Goal: Transaction & Acquisition: Purchase product/service

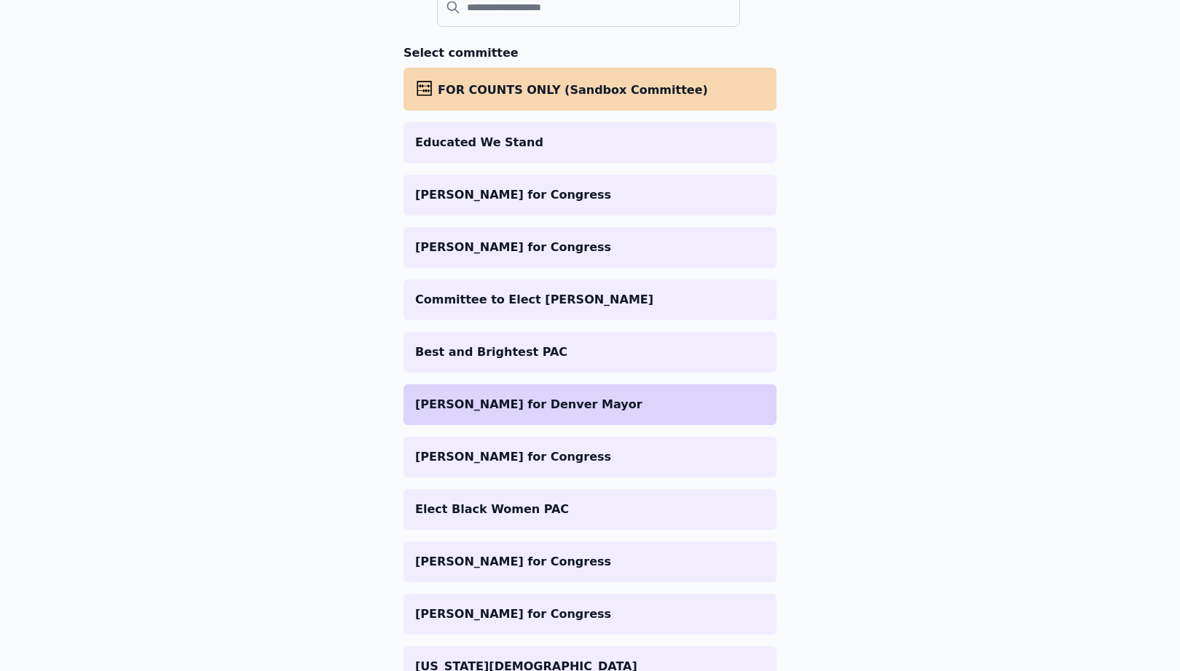
scroll to position [184, 0]
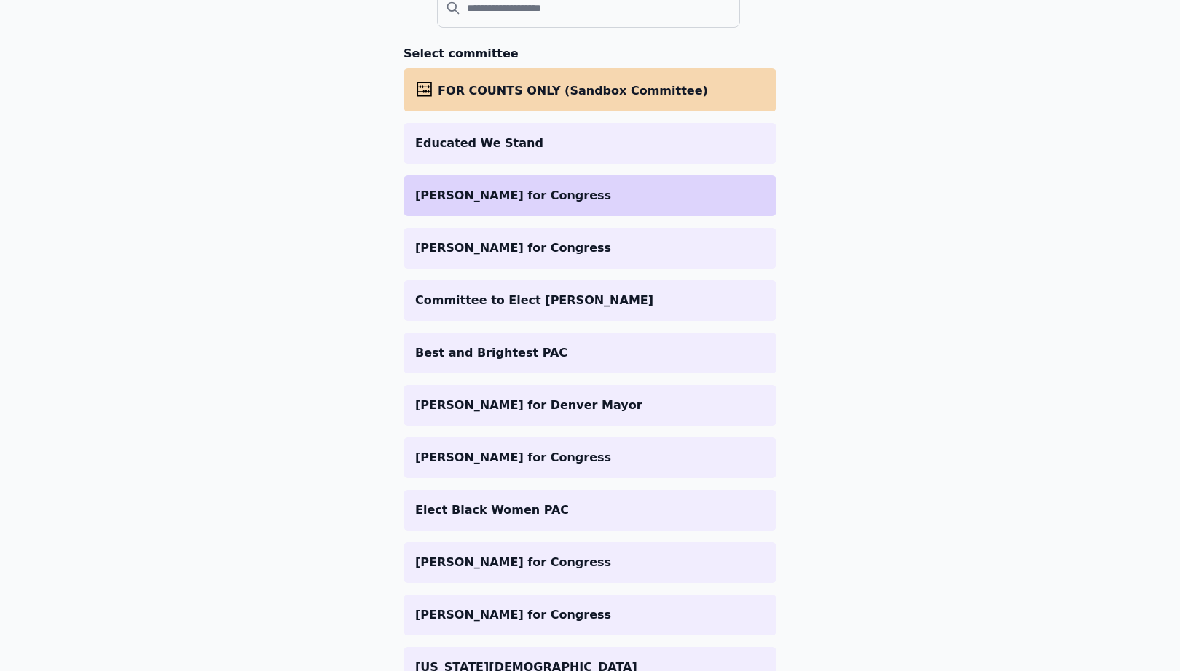
click at [593, 198] on p "[PERSON_NAME] for Congress" at bounding box center [590, 195] width 350 height 17
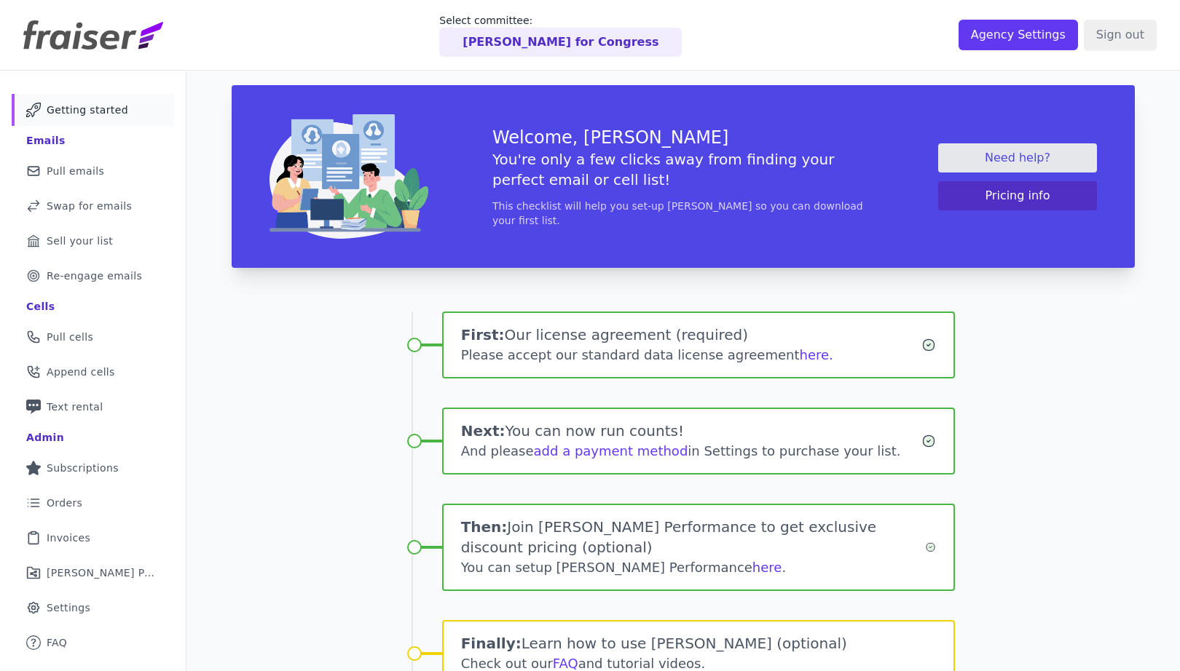
scroll to position [74, 0]
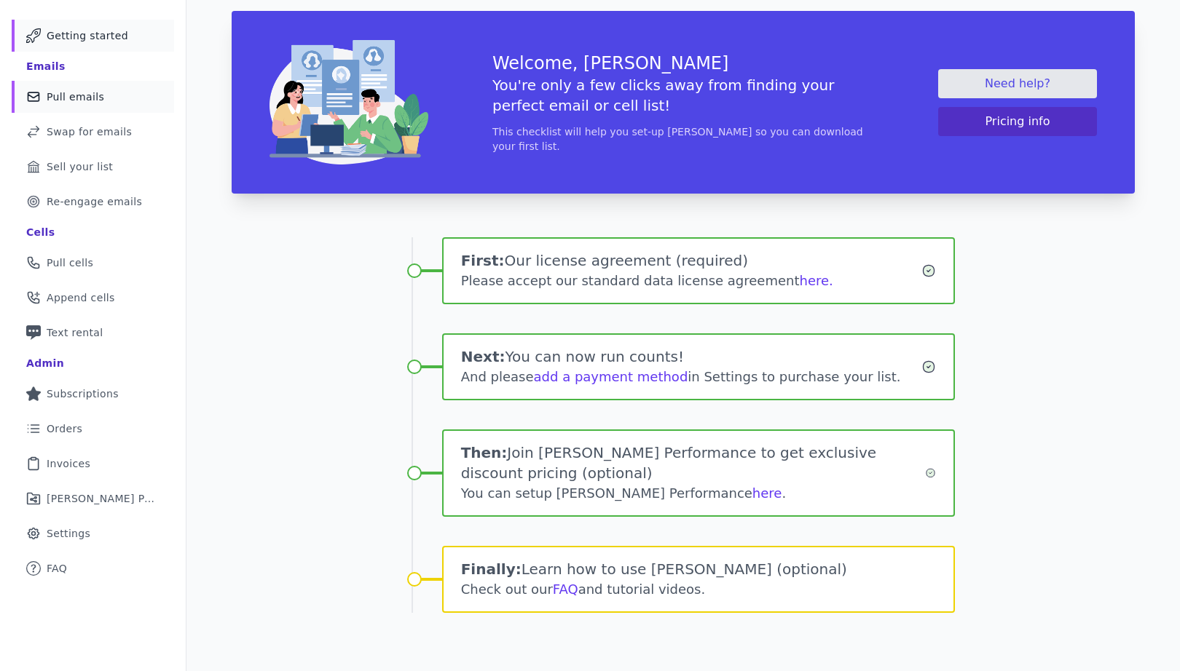
click at [82, 94] on span "Pull emails" at bounding box center [76, 97] width 58 height 15
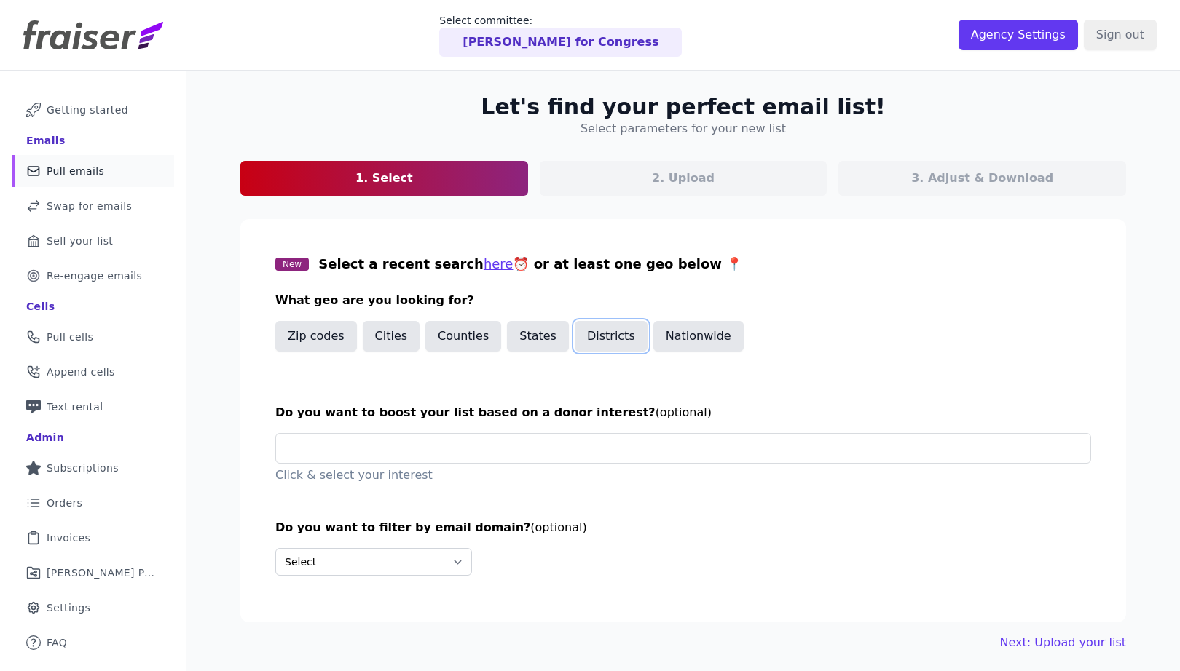
click at [602, 340] on button "Districts" at bounding box center [611, 336] width 73 height 31
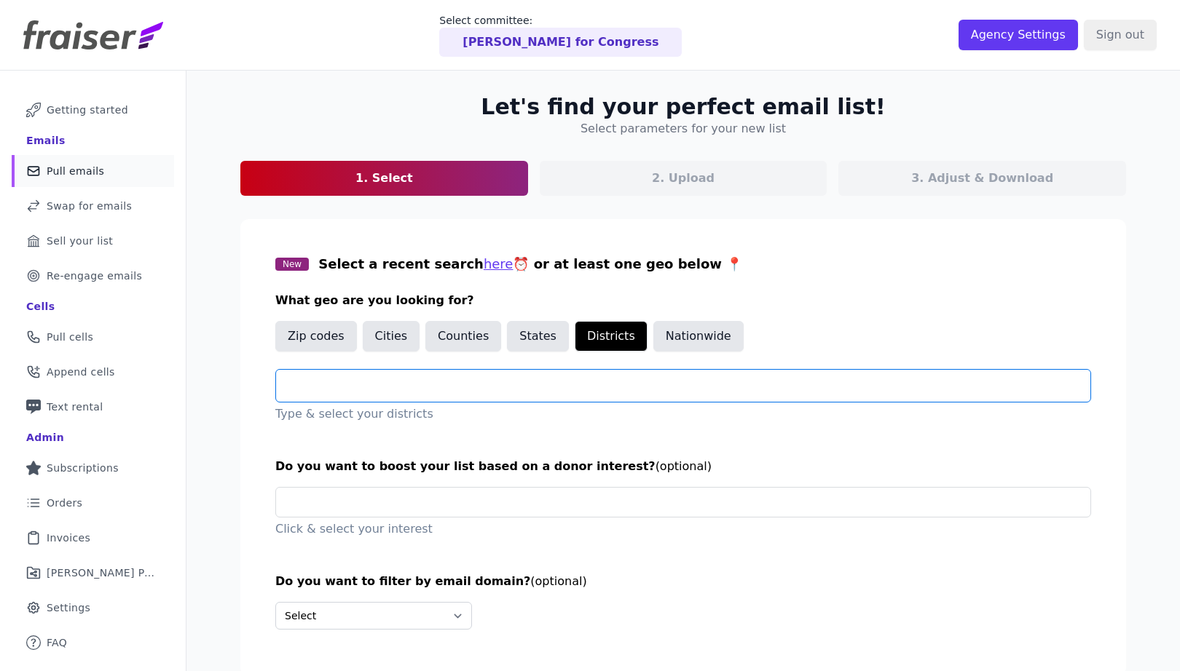
click at [422, 386] on input "text" at bounding box center [689, 385] width 803 height 17
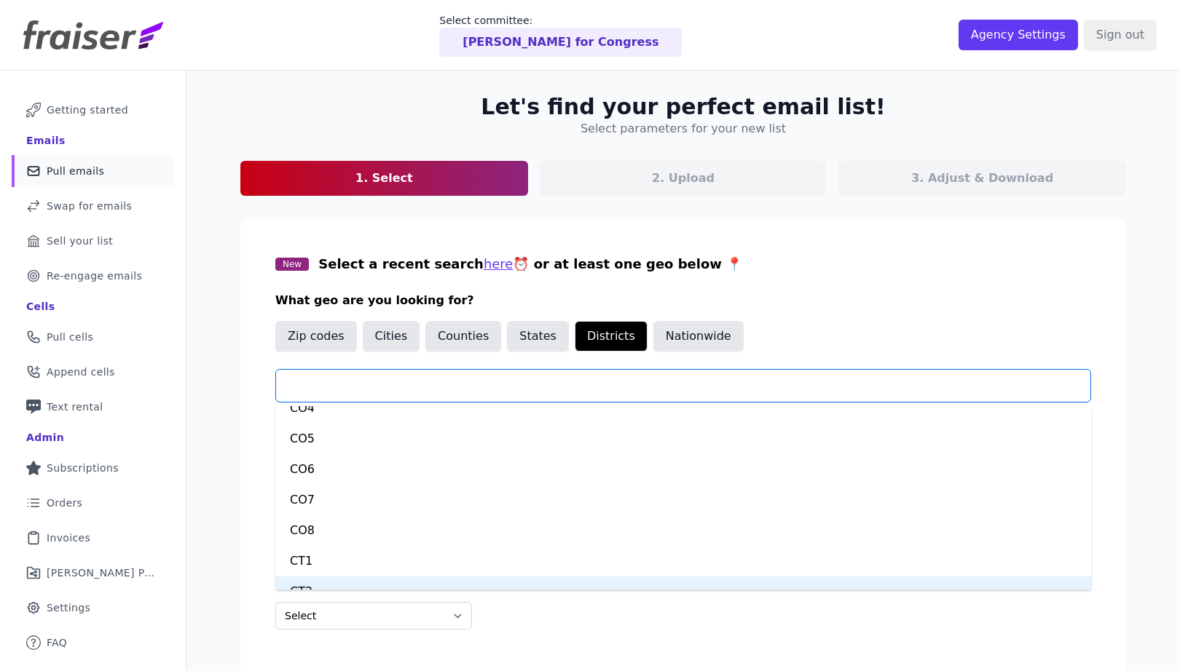
scroll to position [2492, 0]
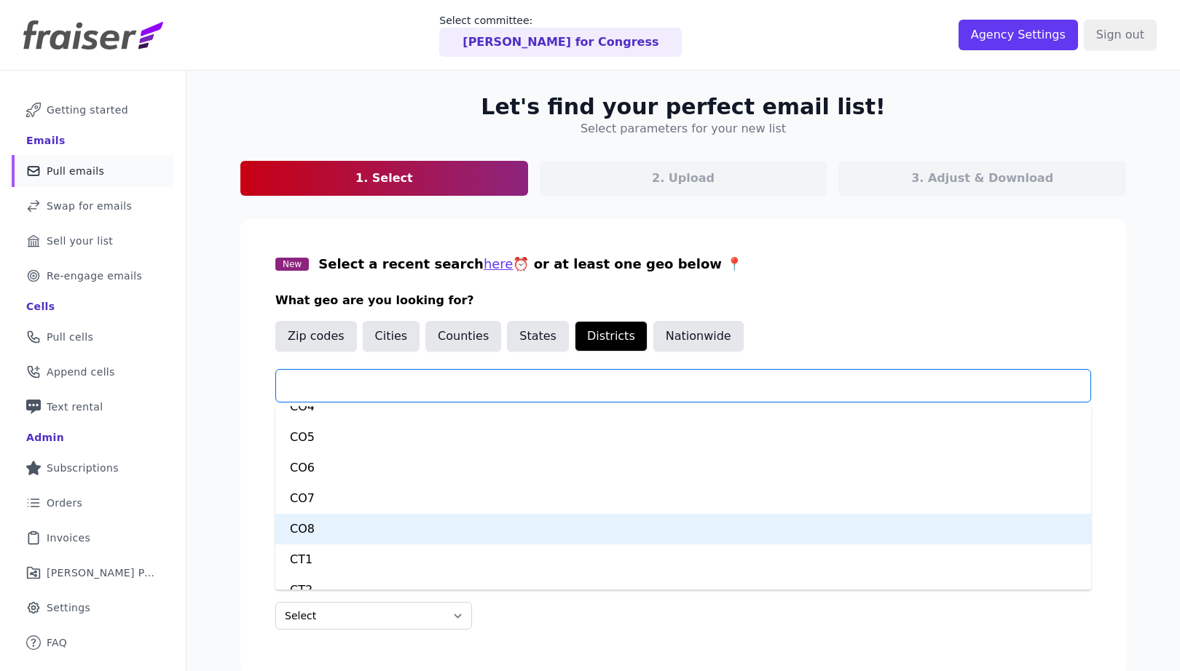
click at [375, 532] on div "CO8" at bounding box center [683, 529] width 816 height 31
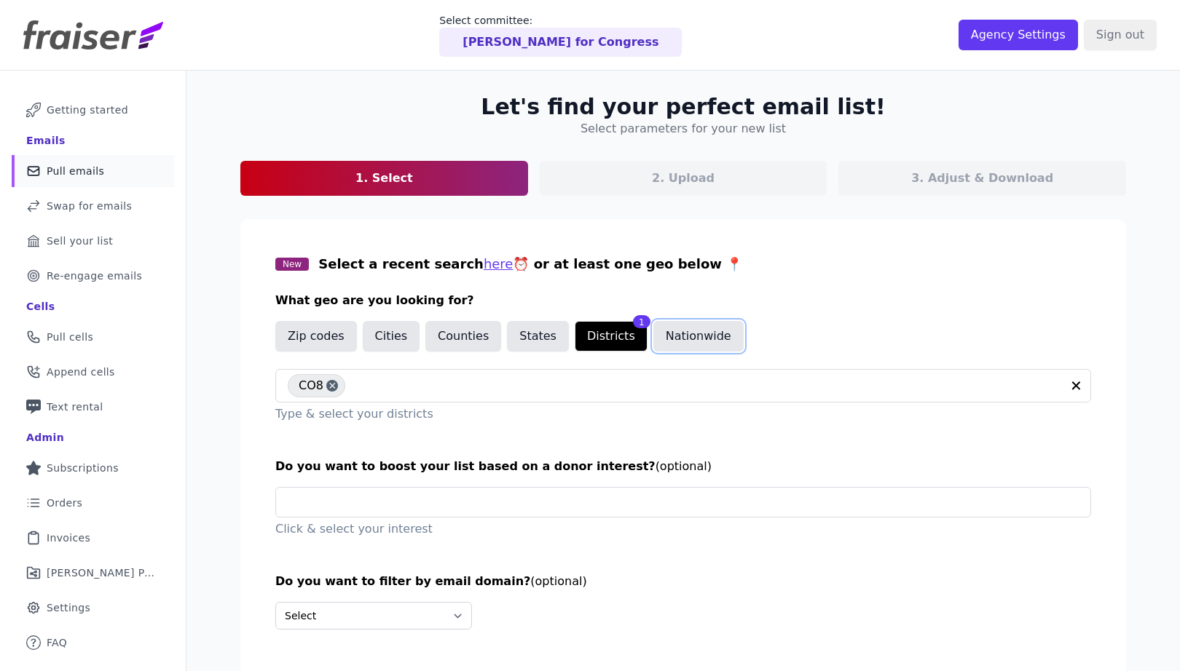
click at [671, 341] on button "Nationwide" at bounding box center [698, 336] width 90 height 31
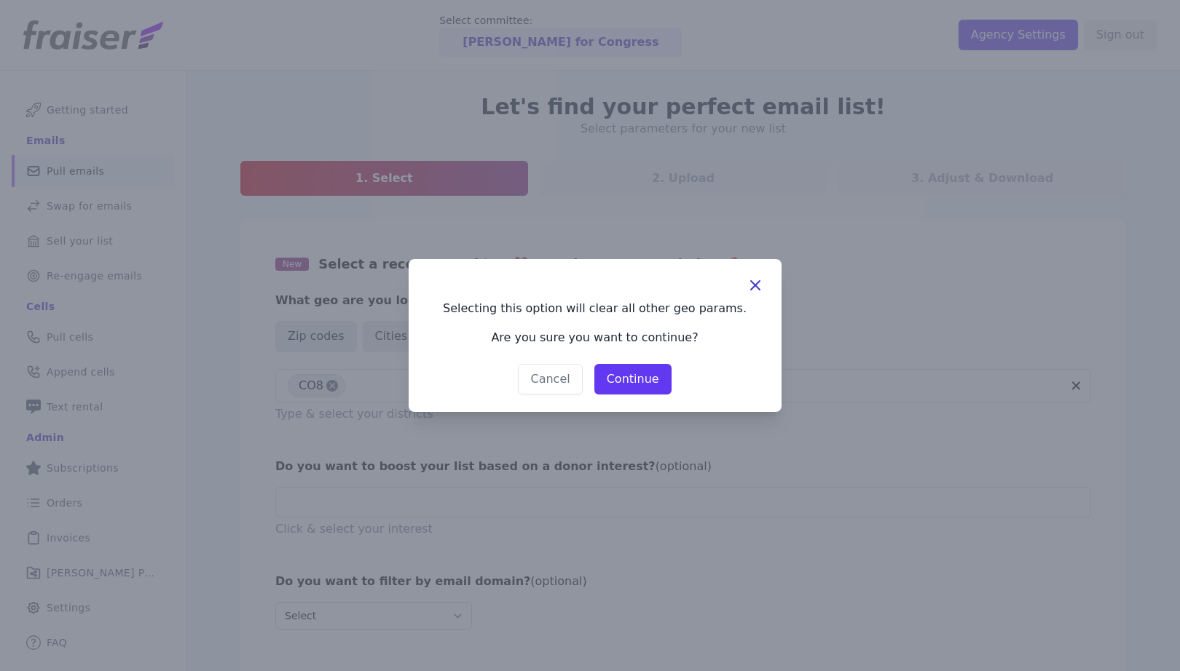
click at [756, 282] on icon "button" at bounding box center [754, 285] width 17 height 17
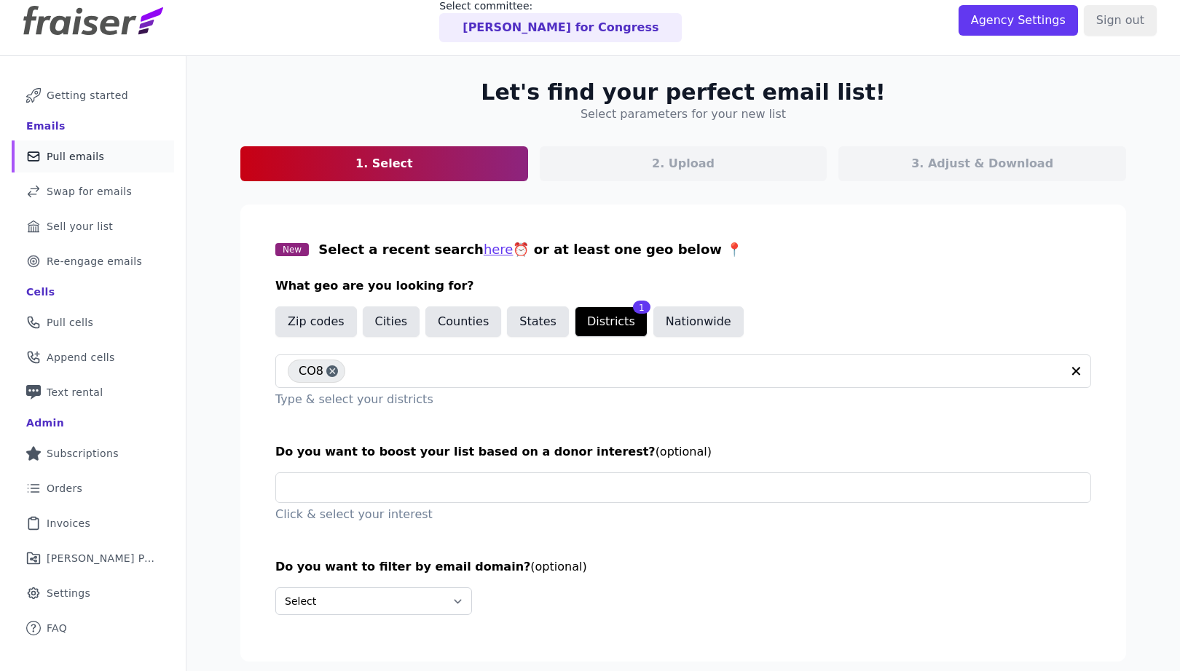
scroll to position [71, 0]
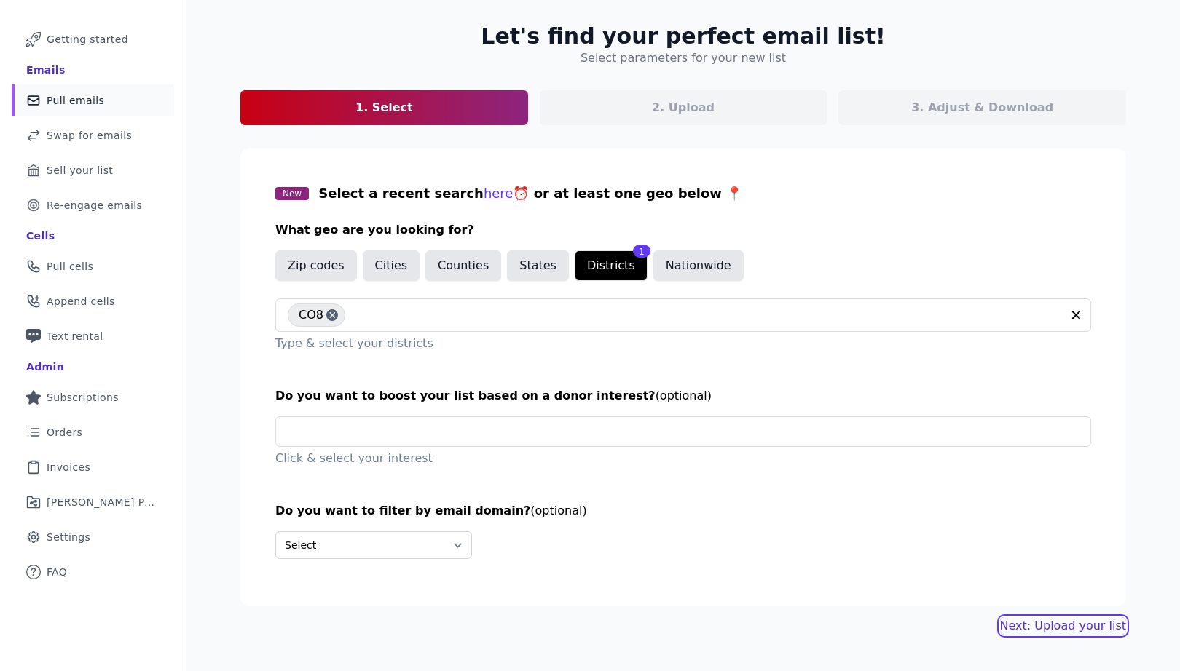
click at [1068, 626] on link "Next: Upload your list" at bounding box center [1063, 626] width 126 height 17
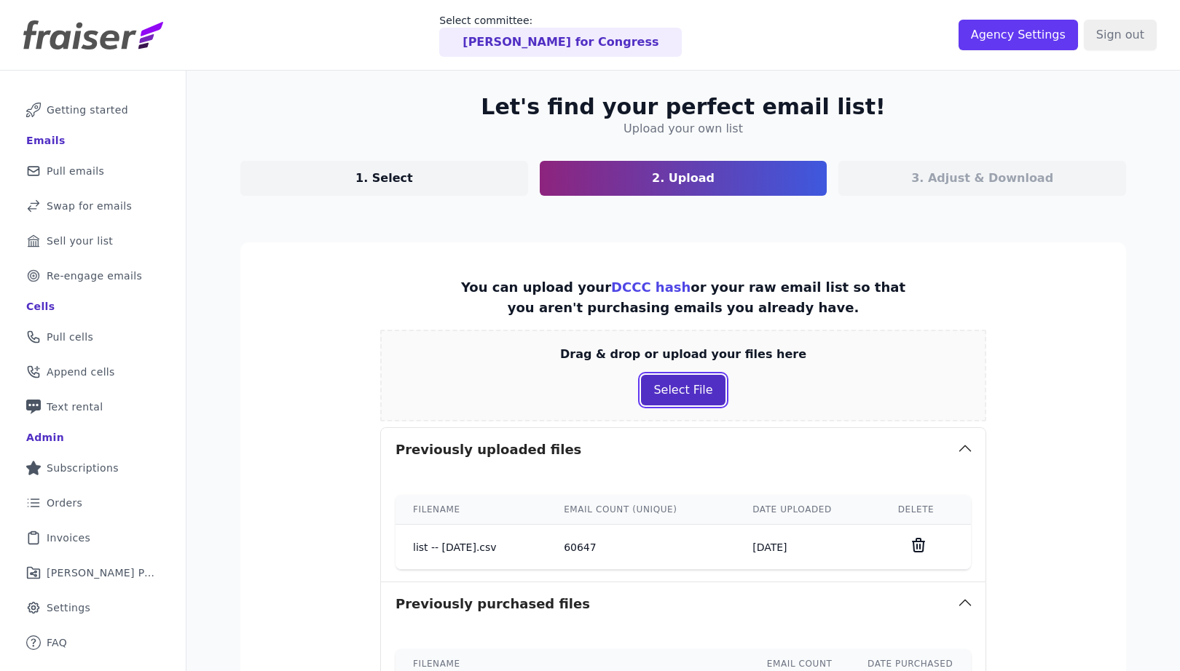
click at [694, 389] on button "Select File" at bounding box center [683, 390] width 84 height 31
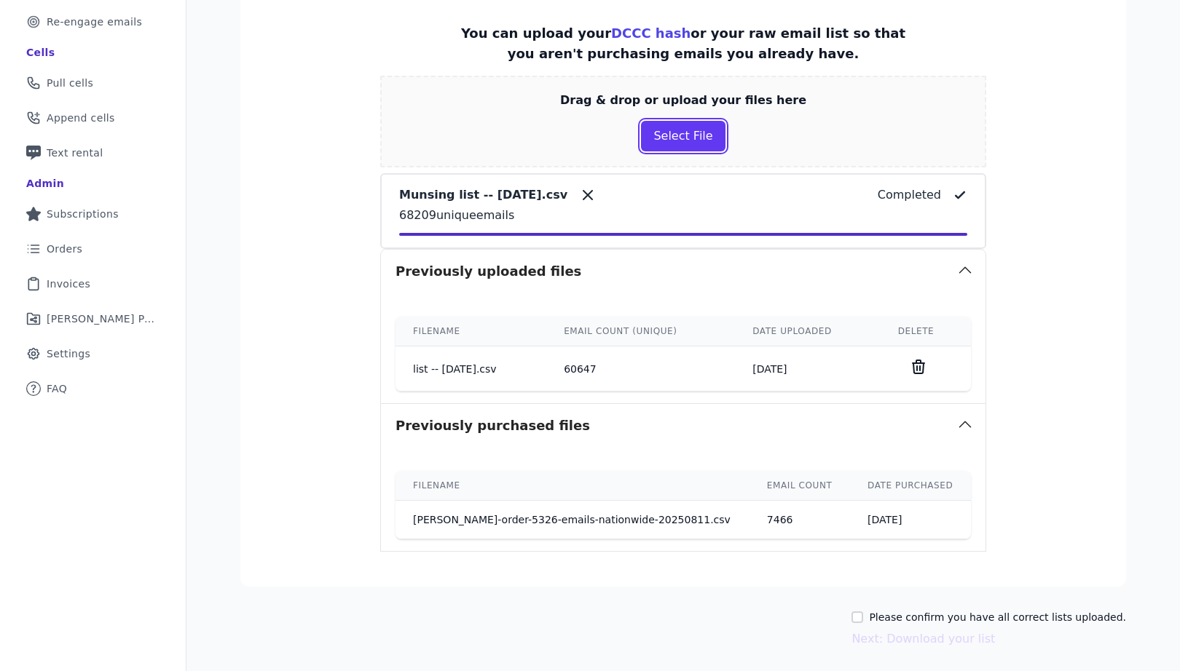
scroll to position [255, 0]
click at [863, 617] on input "Please confirm you have all correct lists uploaded." at bounding box center [857, 617] width 12 height 12
checkbox input "true"
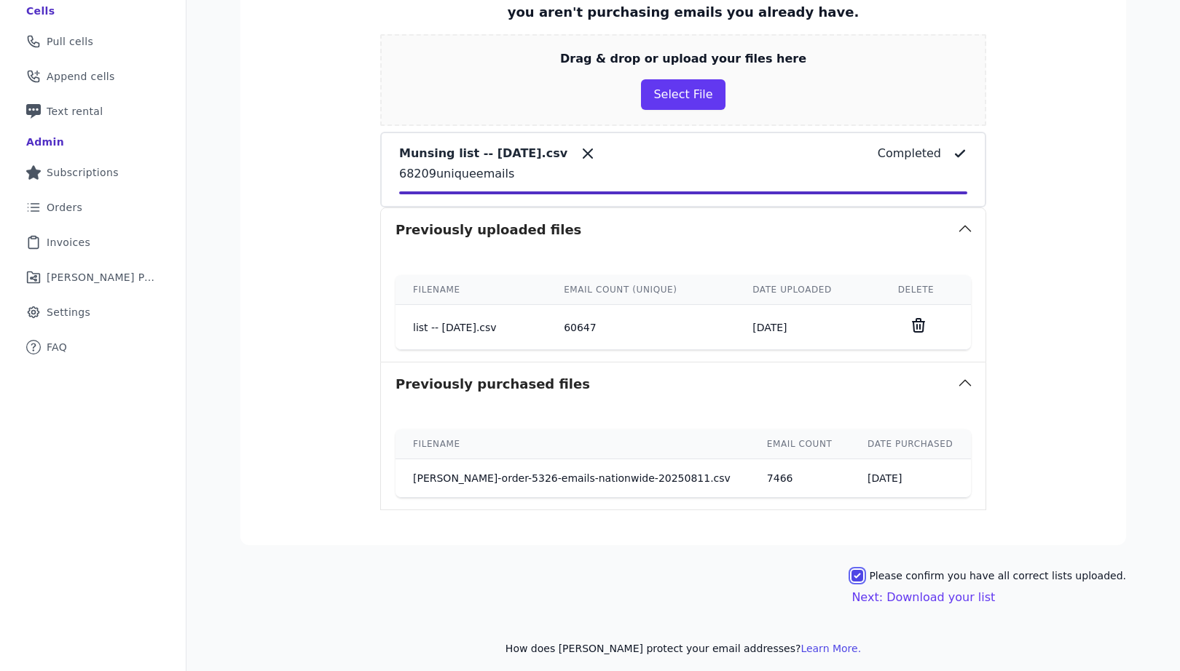
scroll to position [304, 0]
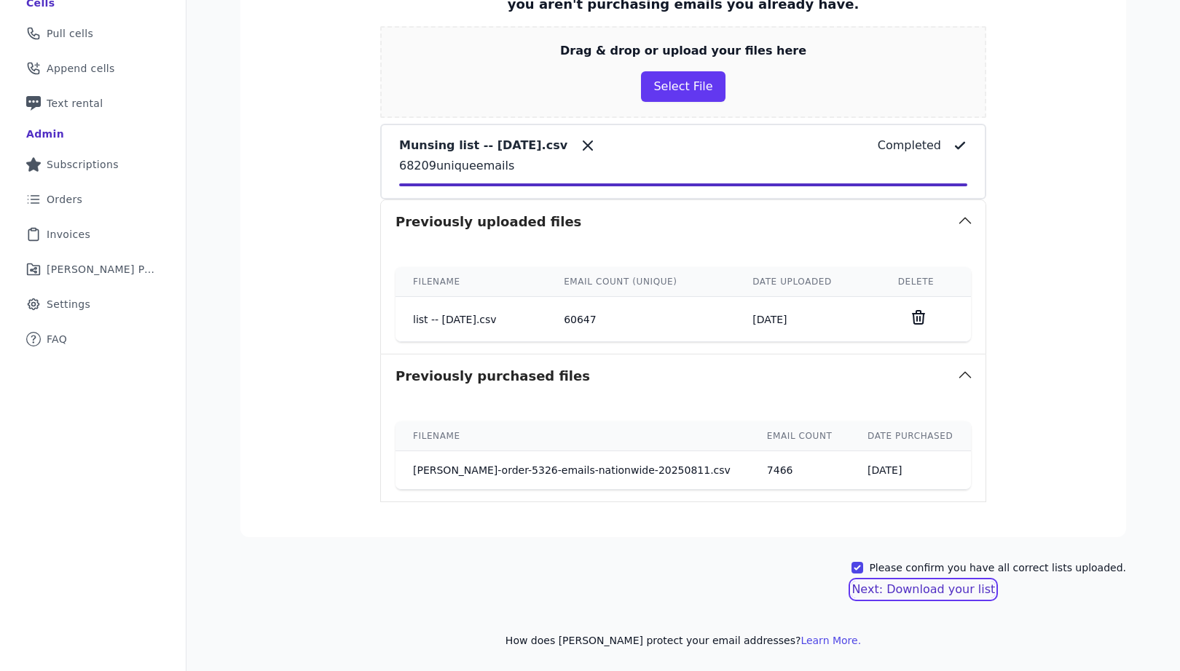
click at [947, 590] on button "Next: Download your list" at bounding box center [922, 589] width 143 height 17
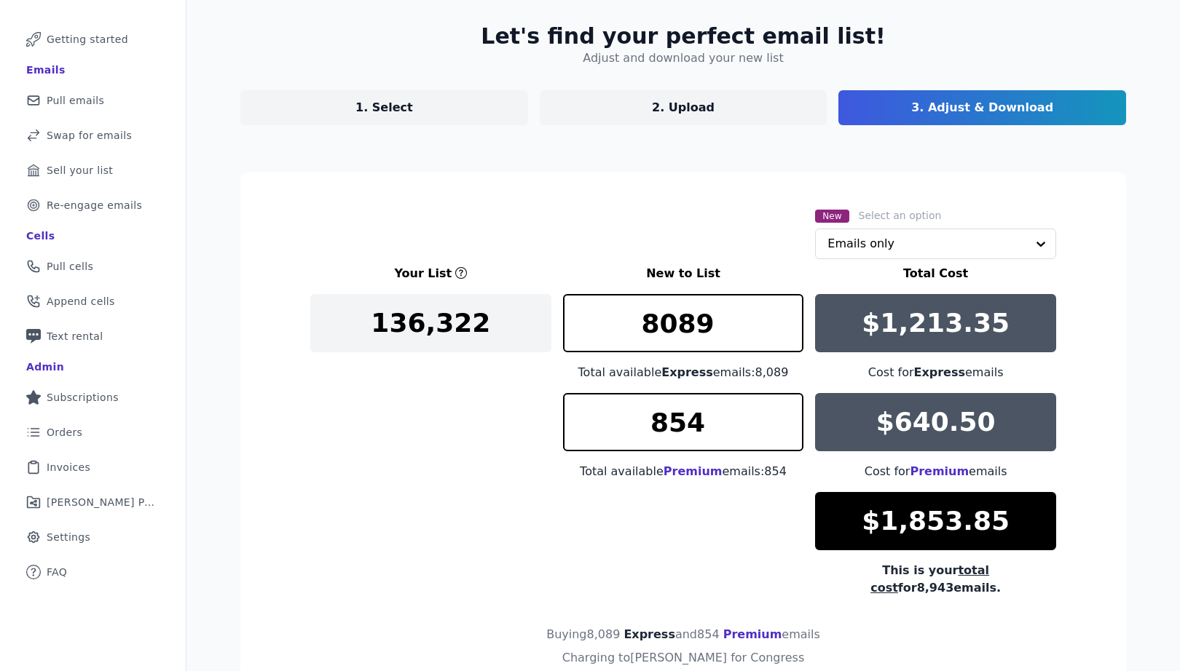
scroll to position [149, 0]
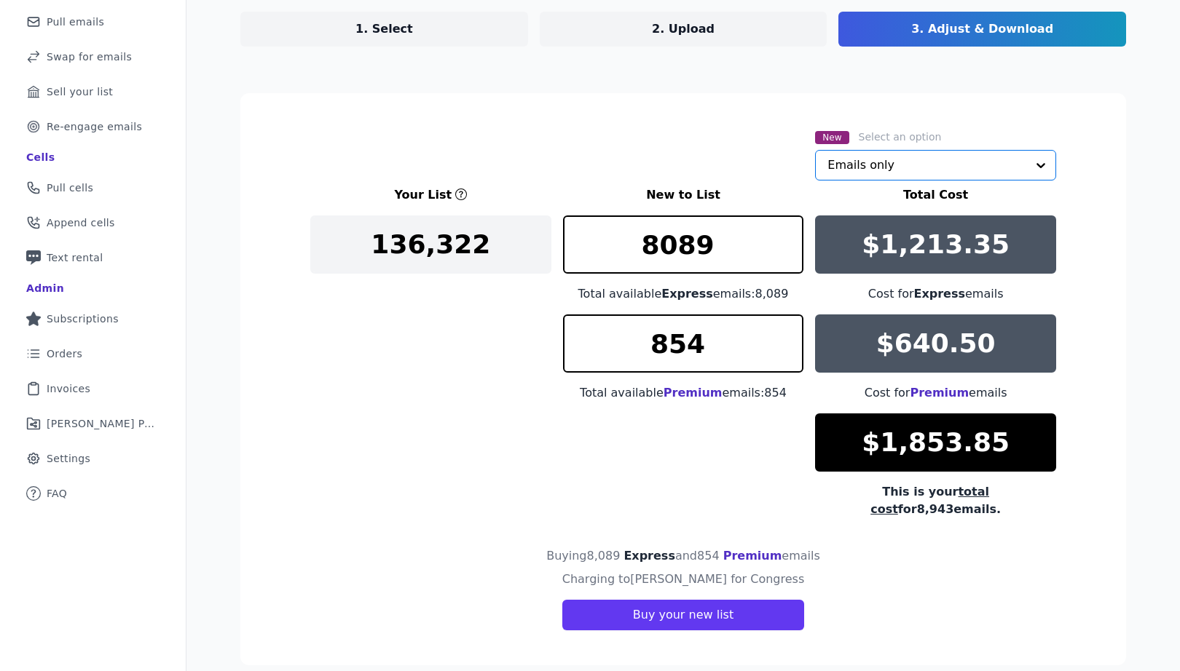
click at [945, 162] on input "text" at bounding box center [926, 165] width 199 height 29
click at [1003, 114] on section "New Select an option Emails only Your List New to List Total Cost 136,322 8089 …" at bounding box center [683, 379] width 886 height 572
click at [913, 170] on input "text" at bounding box center [926, 165] width 199 height 29
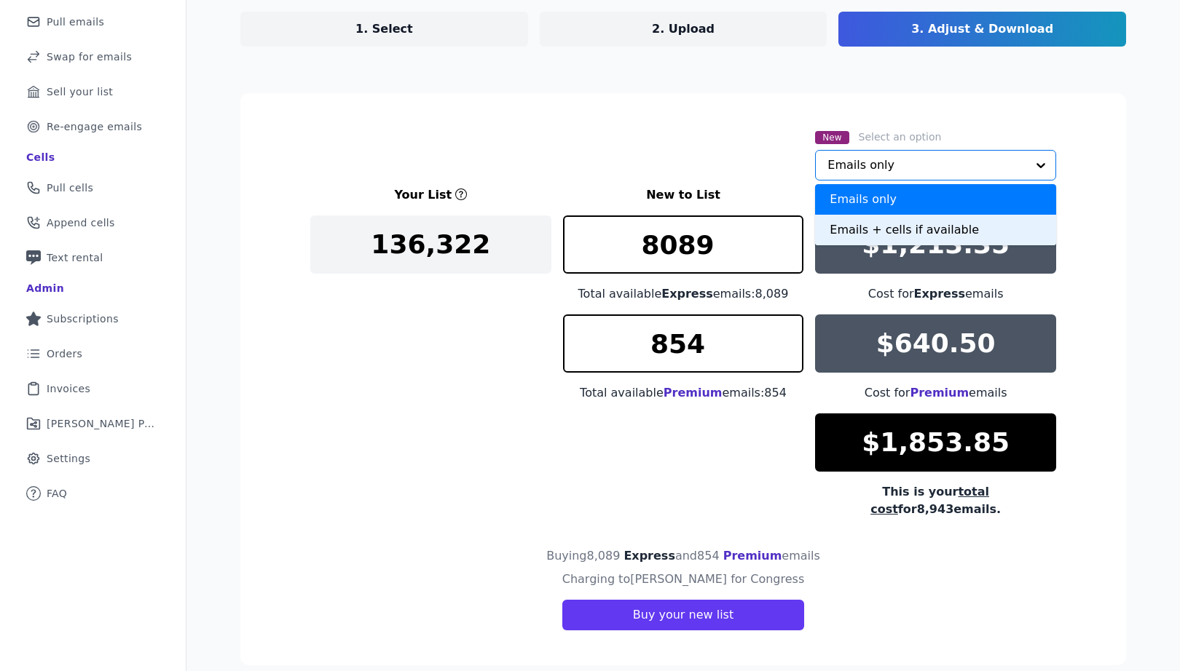
click at [853, 230] on div "Emails + cells if available" at bounding box center [935, 230] width 241 height 31
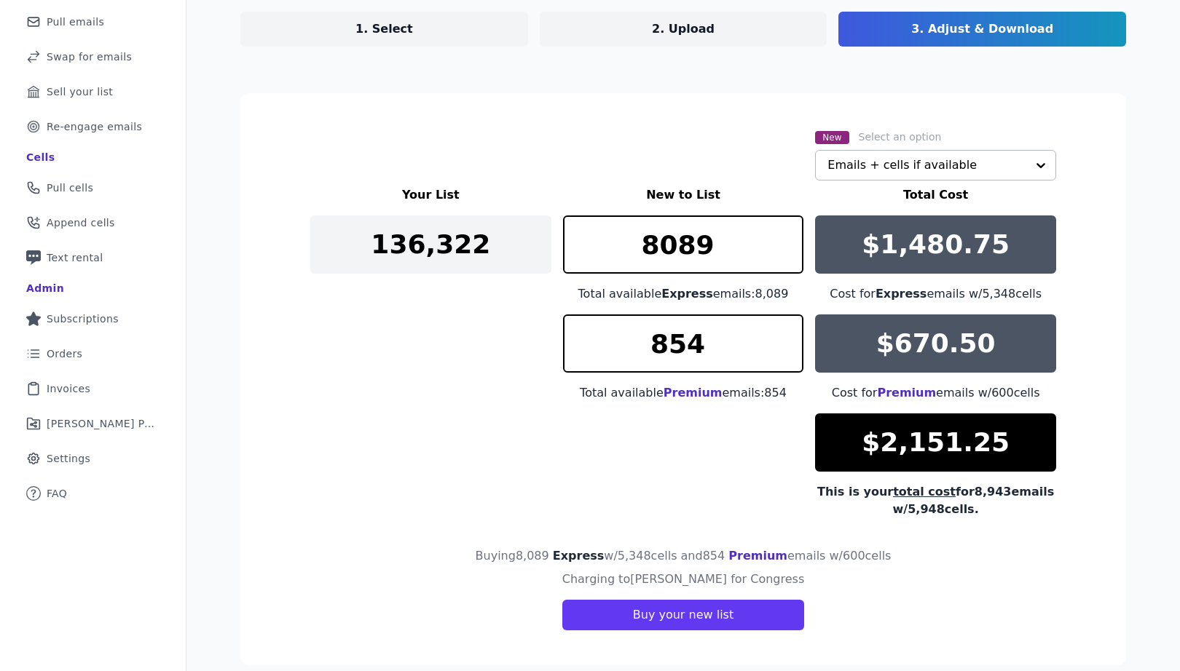
click at [689, 149] on div "New Select an option Emails + cells if available" at bounding box center [683, 154] width 746 height 52
drag, startPoint x: 872, startPoint y: 446, endPoint x: 1007, endPoint y: 438, distance: 135.0
click at [1009, 439] on div "$2,151.25" at bounding box center [935, 443] width 241 height 58
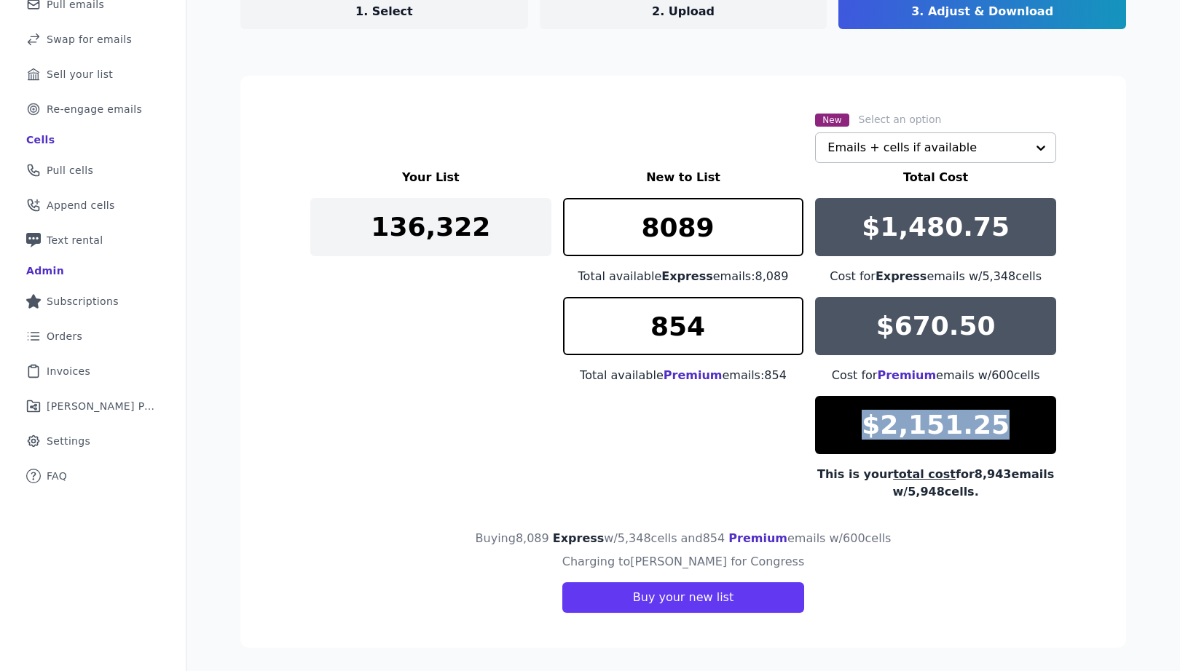
scroll to position [0, 0]
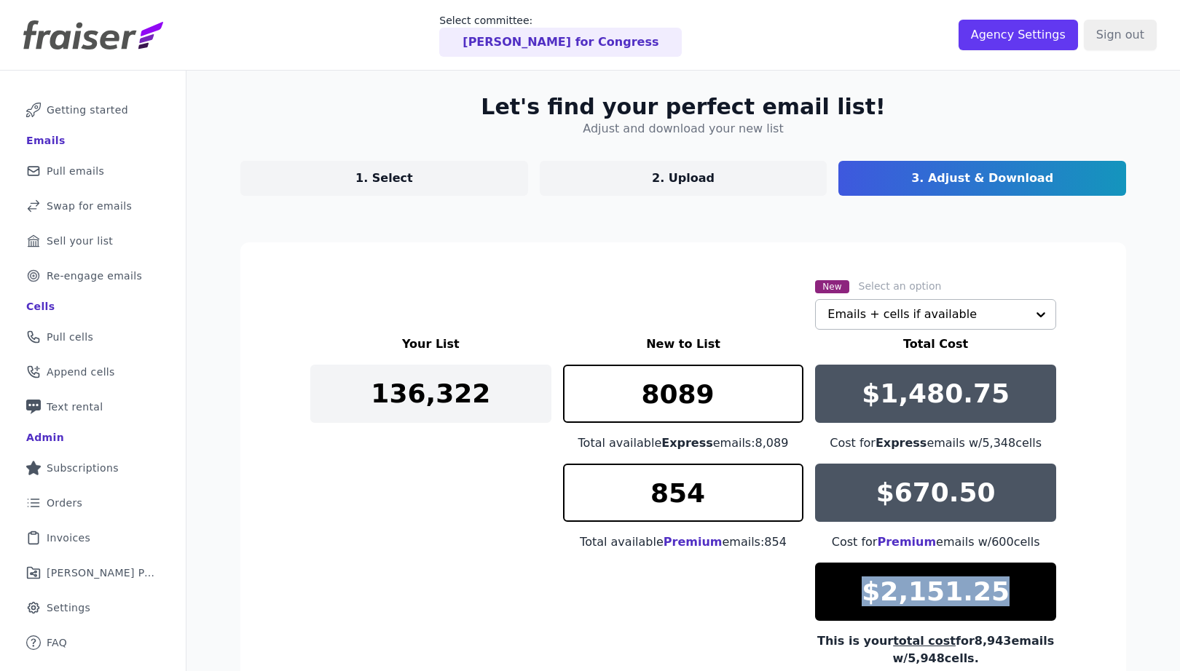
click at [663, 179] on p "2. Upload" at bounding box center [683, 178] width 63 height 17
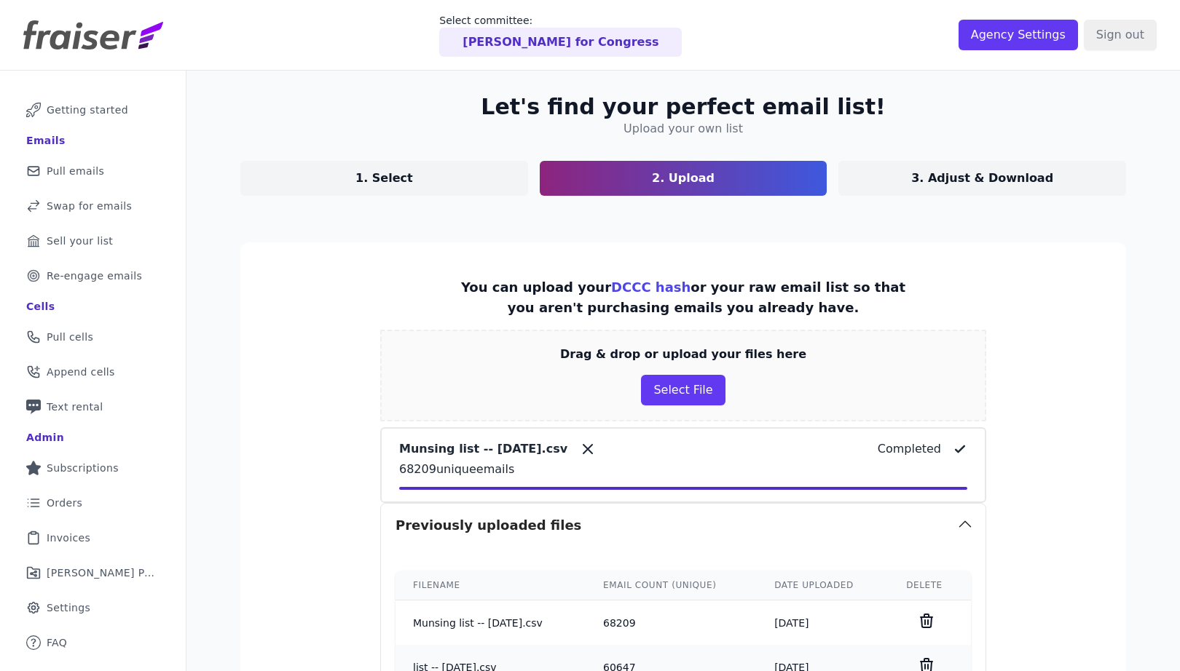
click at [429, 178] on link "1. Select" at bounding box center [384, 178] width 288 height 35
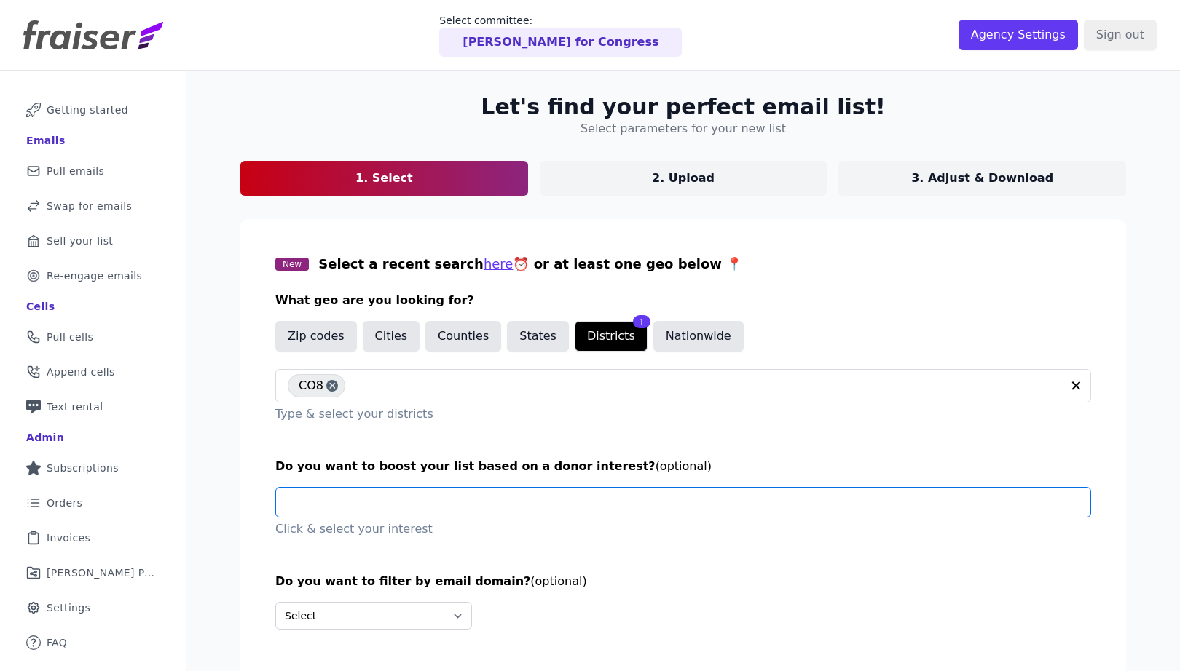
click at [462, 502] on input "text" at bounding box center [689, 502] width 803 height 29
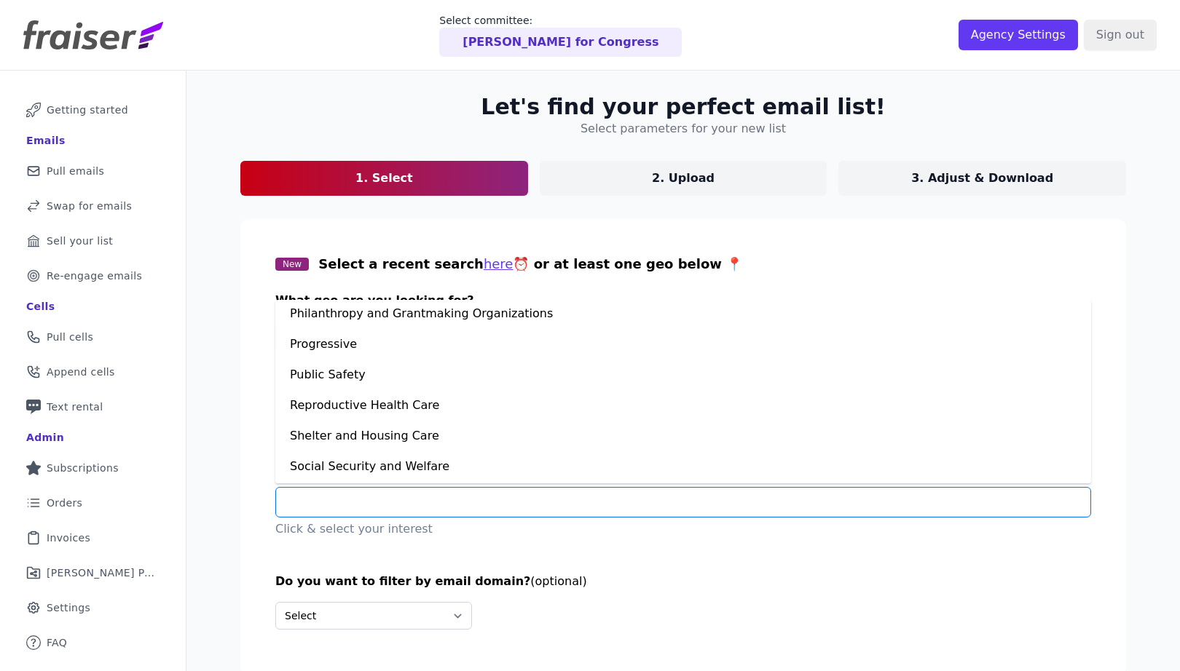
scroll to position [993, 0]
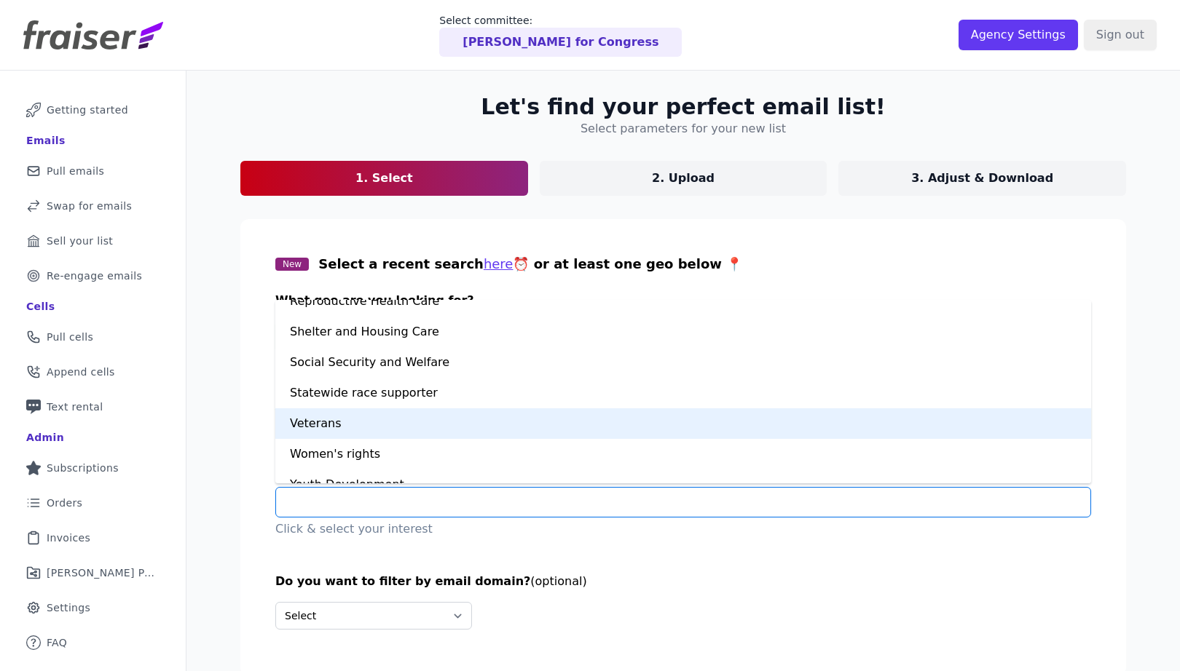
click at [419, 425] on div "Veterans" at bounding box center [683, 424] width 816 height 31
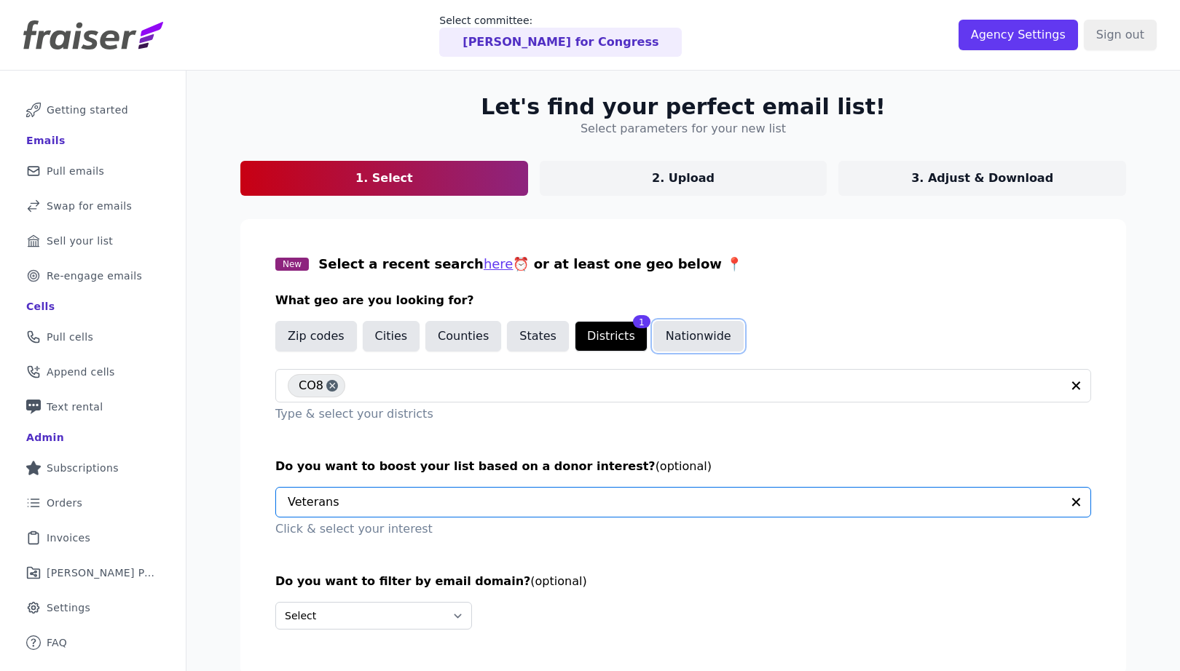
click at [681, 337] on button "Nationwide" at bounding box center [698, 336] width 90 height 31
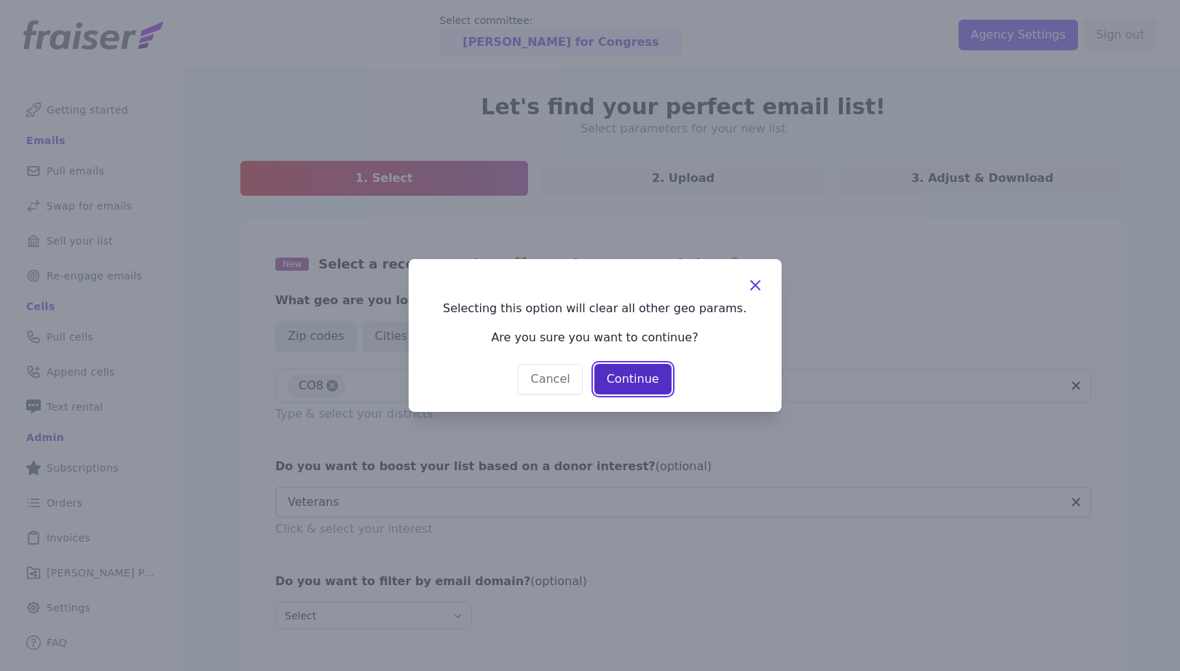
click at [627, 382] on button "Continue" at bounding box center [632, 379] width 77 height 31
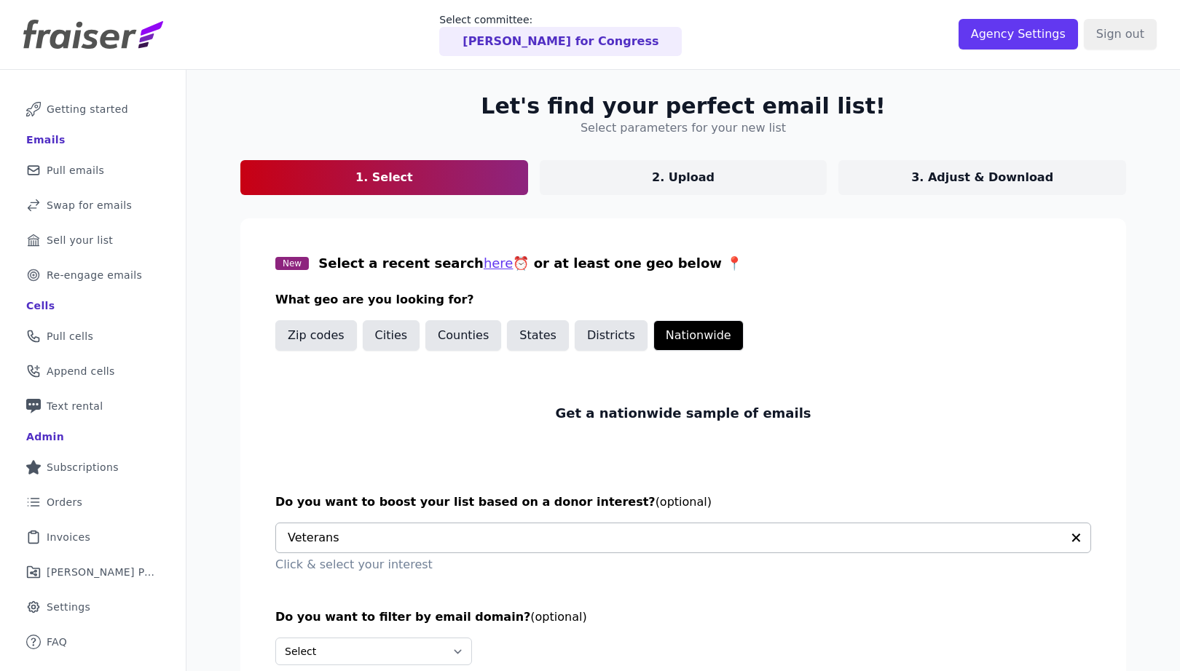
scroll to position [94, 0]
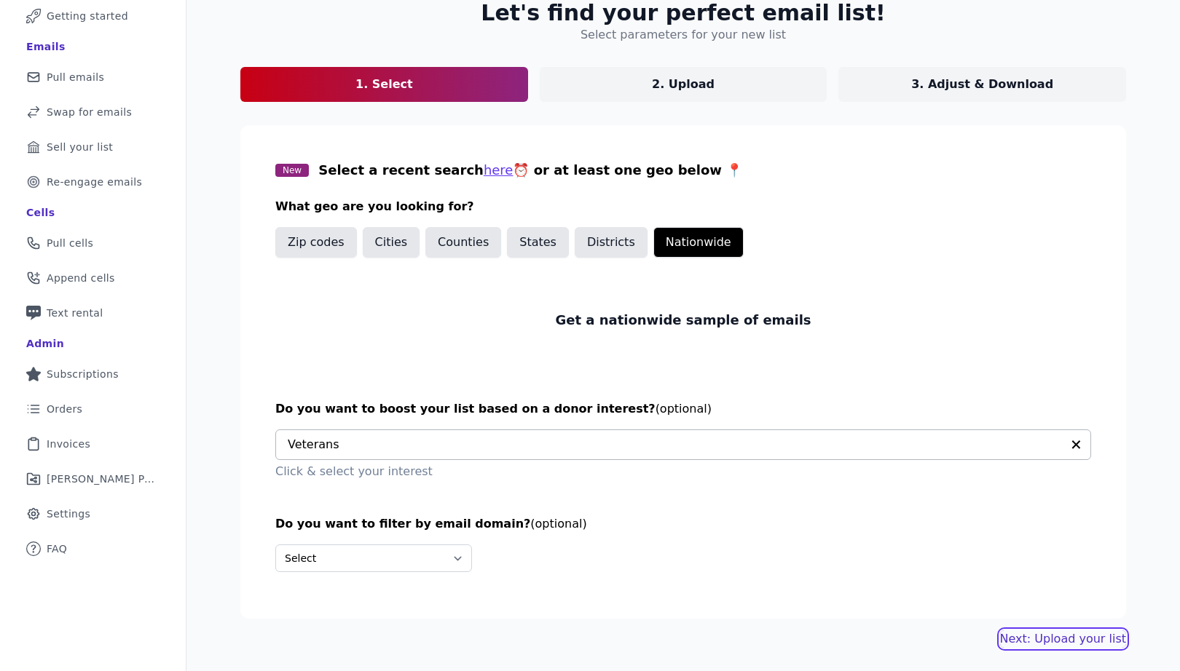
click at [1080, 640] on link "Next: Upload your list" at bounding box center [1063, 639] width 126 height 17
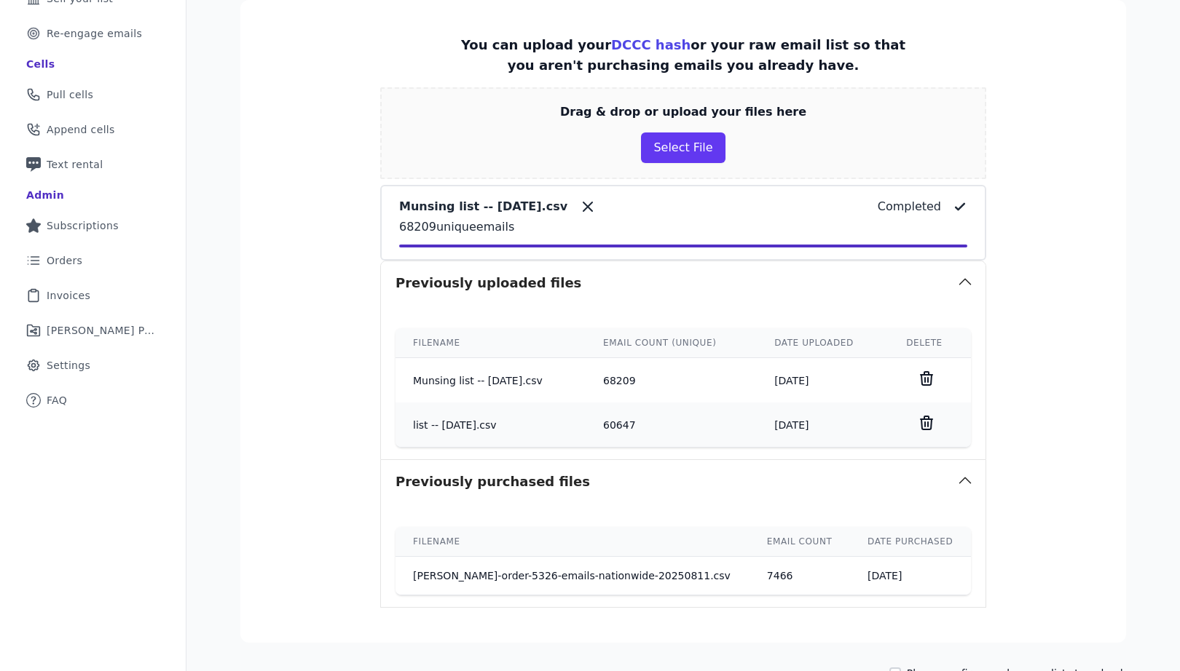
scroll to position [331, 0]
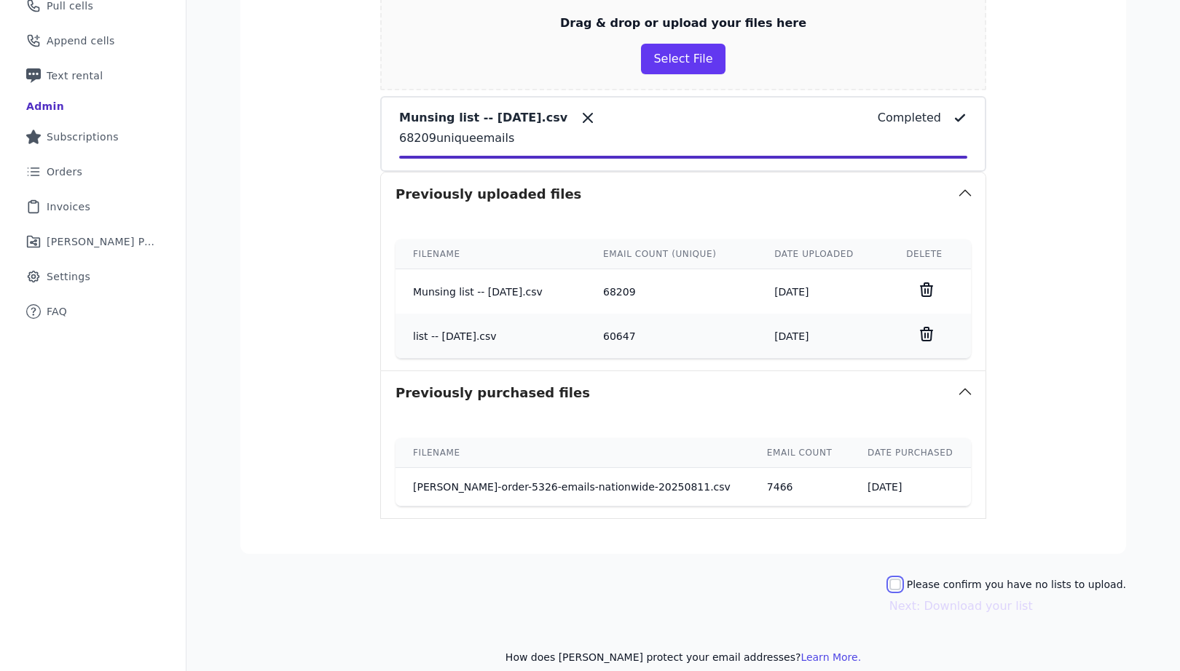
click at [901, 583] on input "Please confirm you have no lists to upload." at bounding box center [895, 585] width 12 height 12
checkbox input "true"
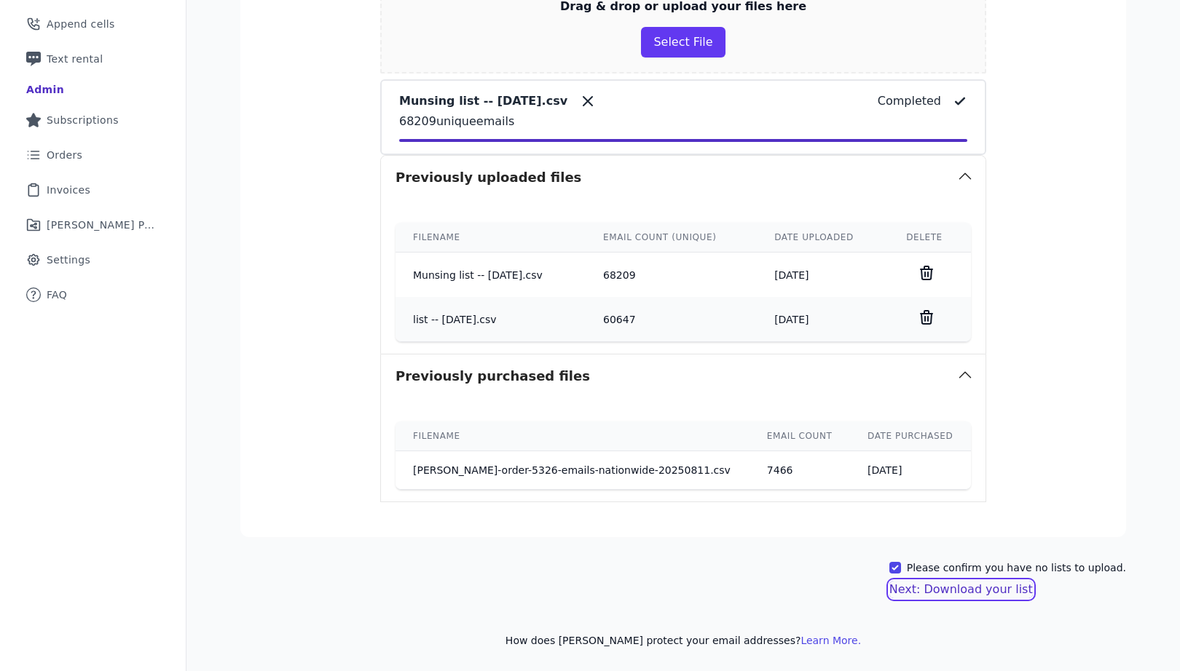
click at [982, 592] on button "Next: Download your list" at bounding box center [960, 589] width 143 height 17
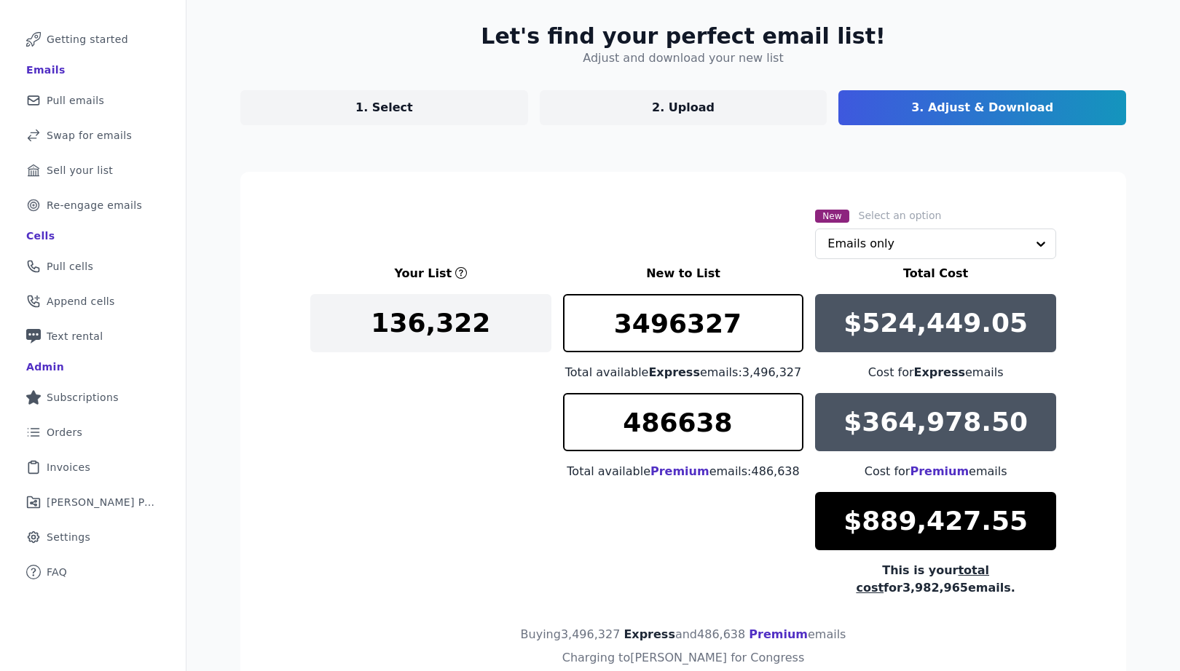
scroll to position [167, 0]
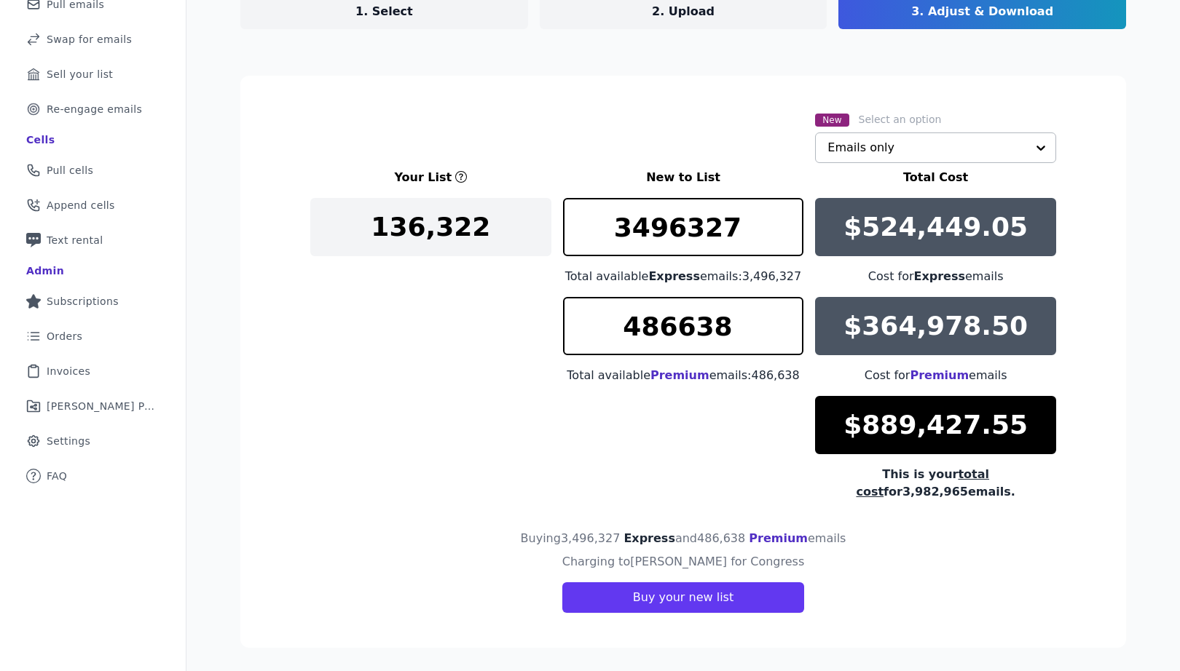
click at [941, 146] on input "text" at bounding box center [926, 147] width 199 height 29
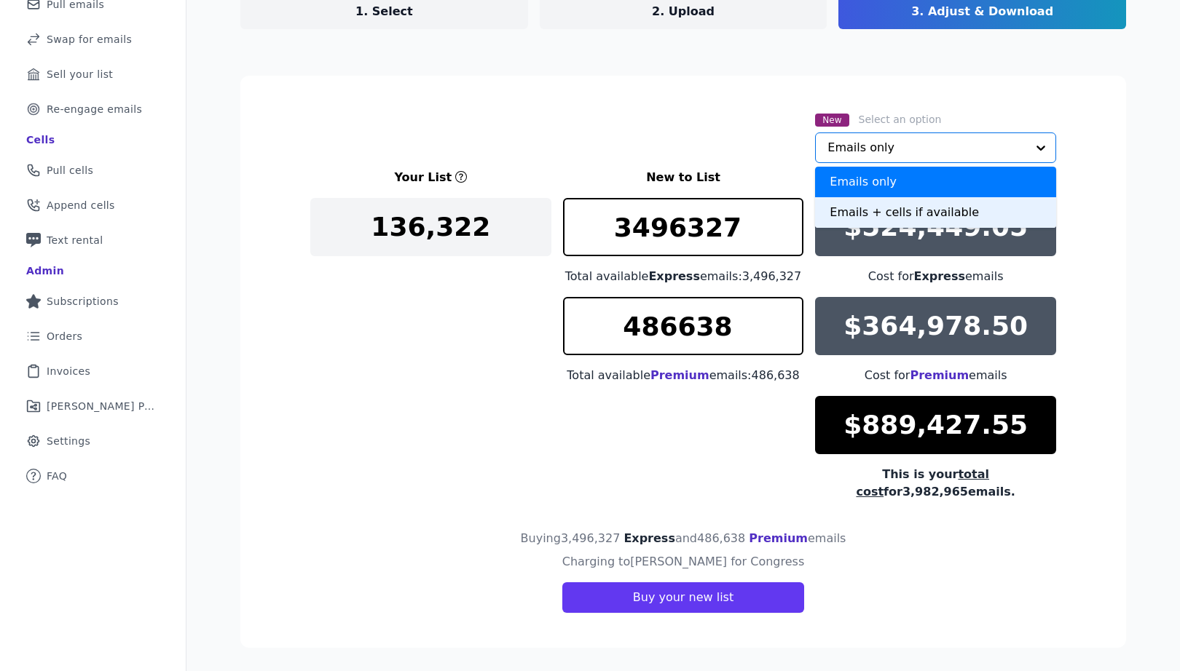
click at [861, 208] on div "Emails + cells if available" at bounding box center [935, 212] width 241 height 31
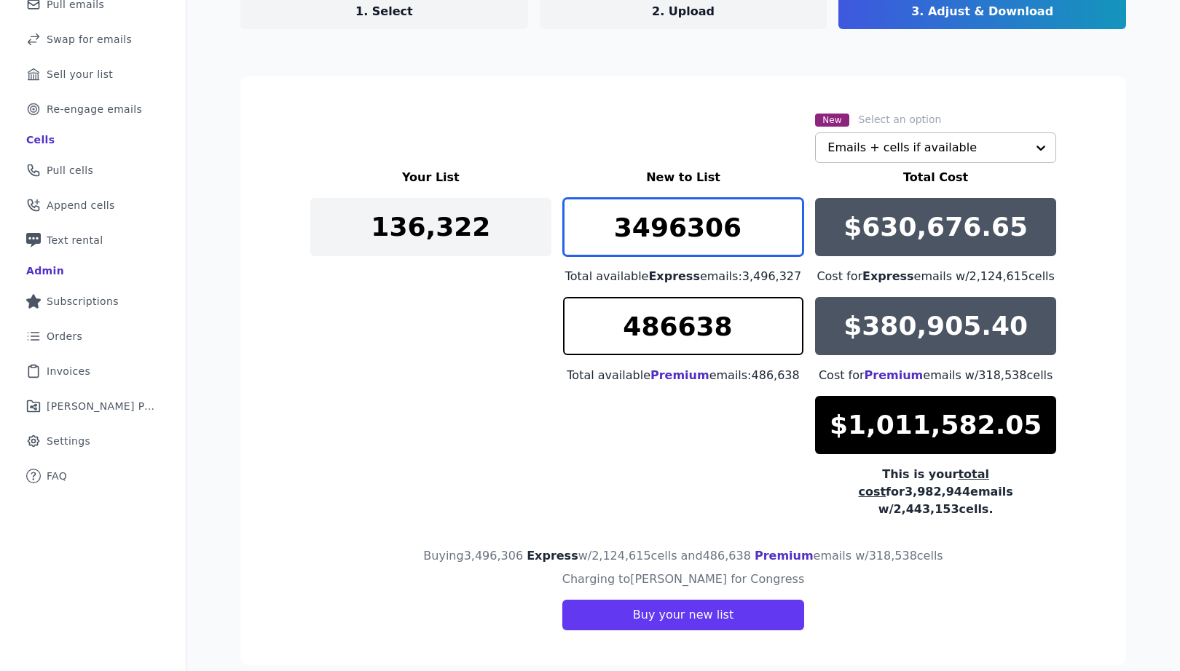
click at [789, 235] on input "3496306" at bounding box center [683, 227] width 241 height 58
drag, startPoint x: 761, startPoint y: 232, endPoint x: 650, endPoint y: 234, distance: 110.7
click at [650, 234] on input "3496306" at bounding box center [683, 227] width 241 height 58
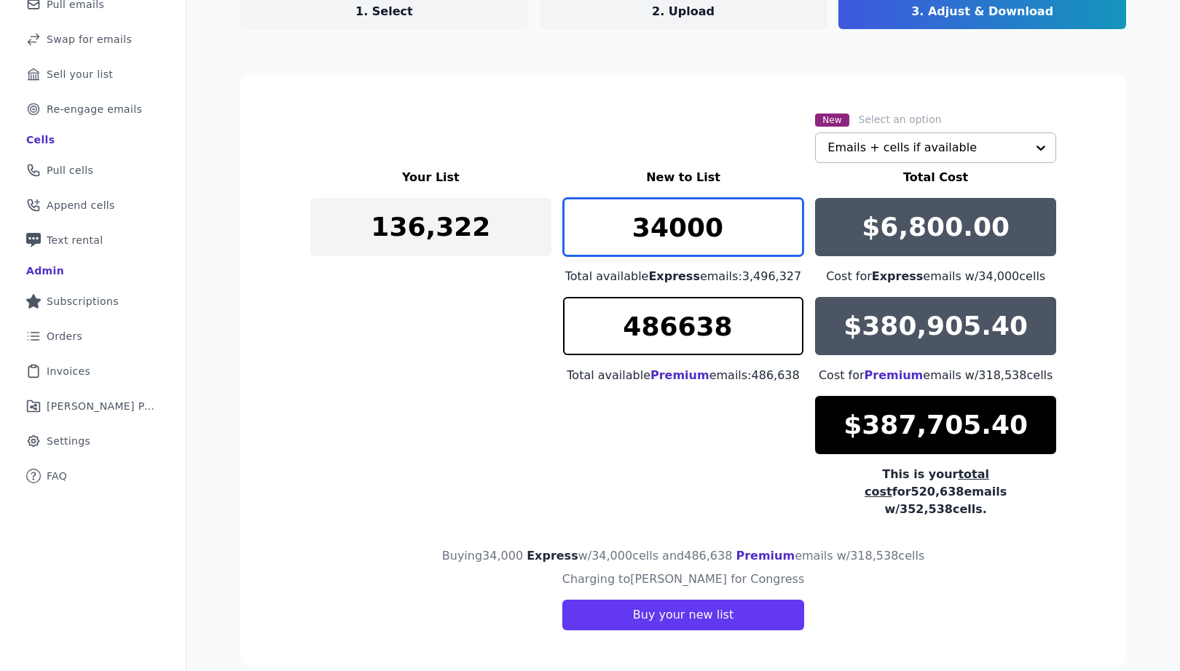
click at [648, 233] on input "34000" at bounding box center [683, 227] width 241 height 58
type input "14000"
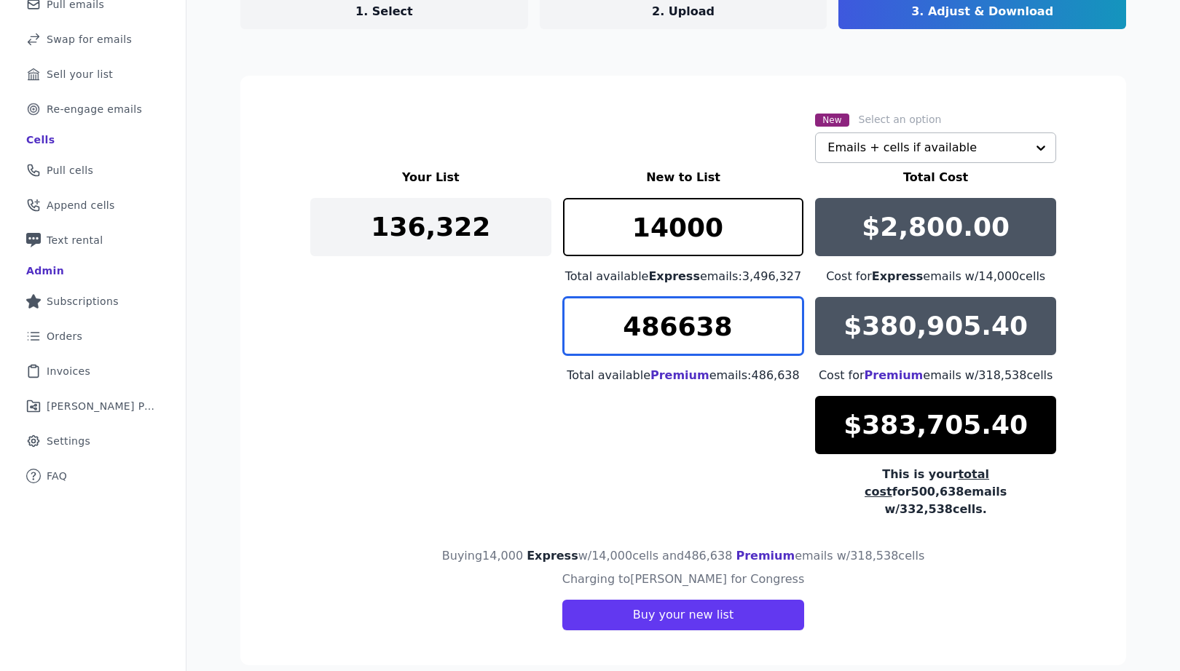
drag, startPoint x: 623, startPoint y: 334, endPoint x: 746, endPoint y: 328, distance: 123.2
click at [746, 328] on input "486638" at bounding box center [683, 326] width 241 height 58
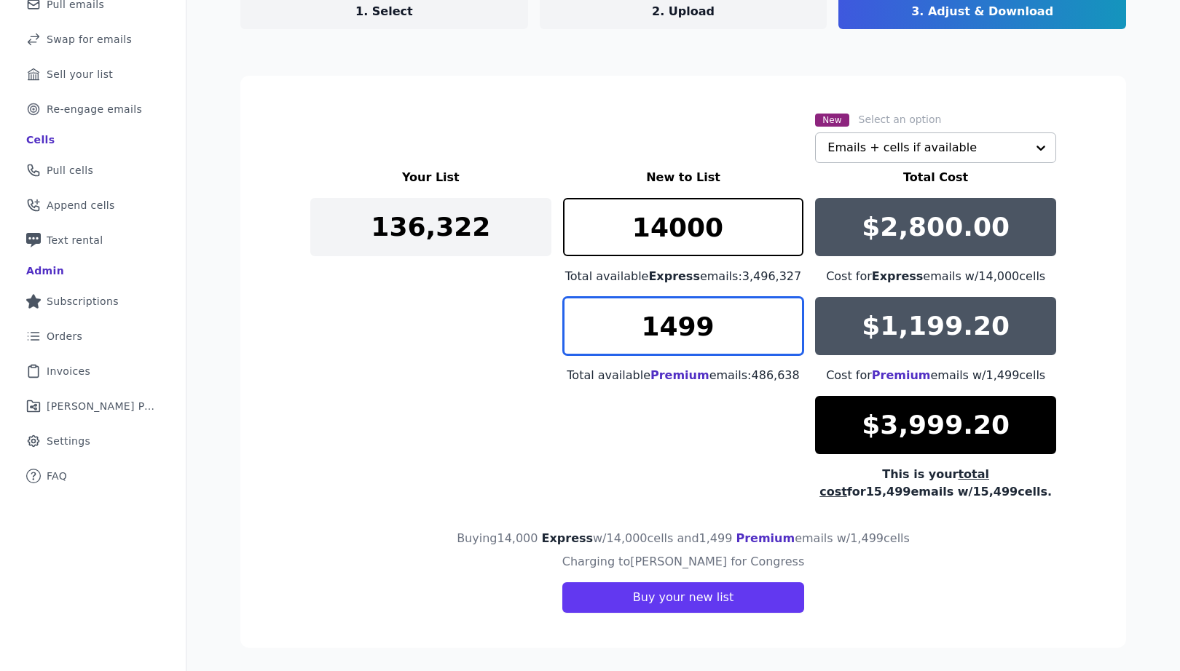
type input "1500"
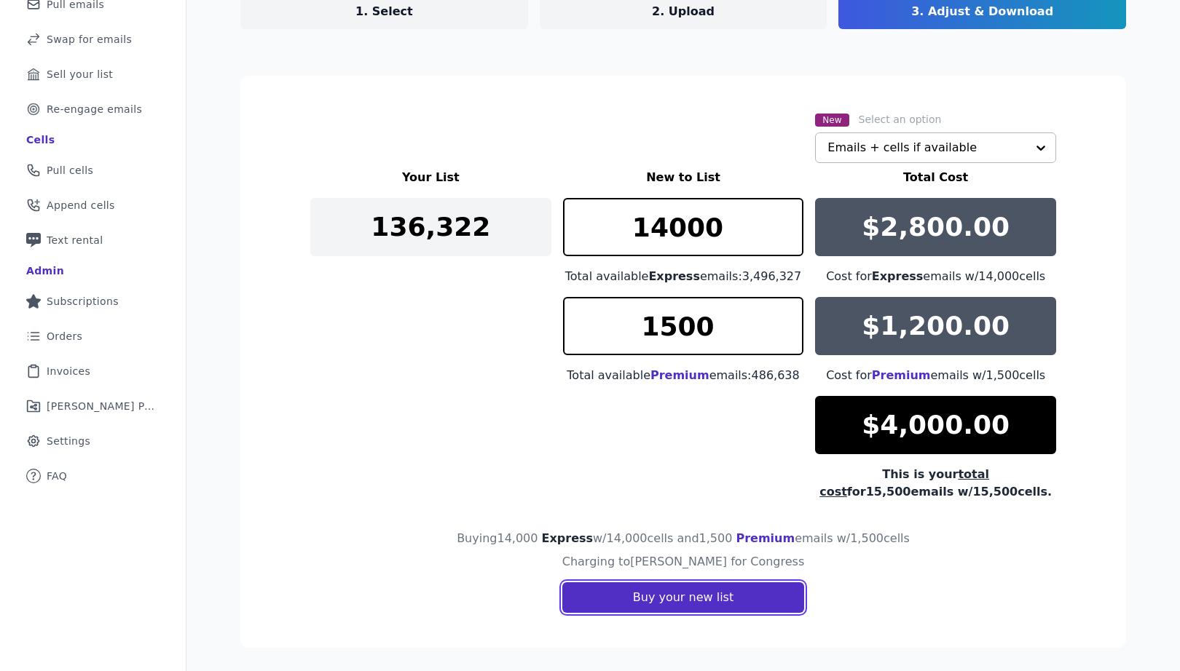
click at [692, 604] on button "Buy your new list" at bounding box center [683, 598] width 242 height 31
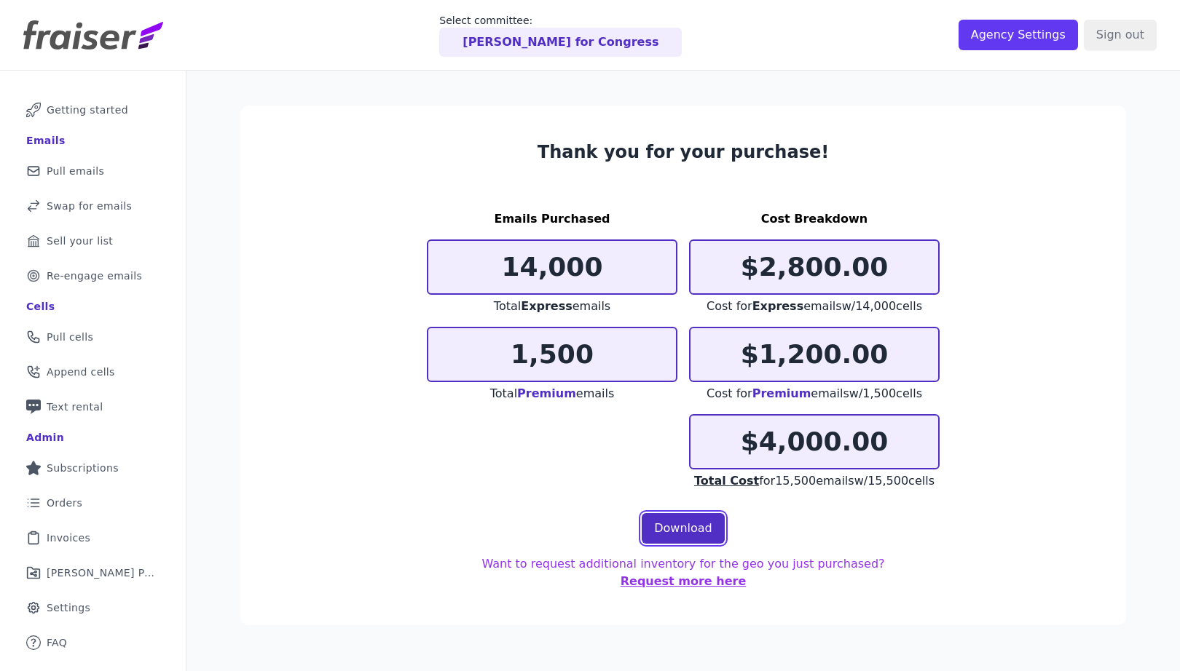
drag, startPoint x: 677, startPoint y: 526, endPoint x: 677, endPoint y: 518, distance: 8.0
click at [677, 526] on link "Download" at bounding box center [683, 528] width 83 height 31
